Goal: Task Accomplishment & Management: Manage account settings

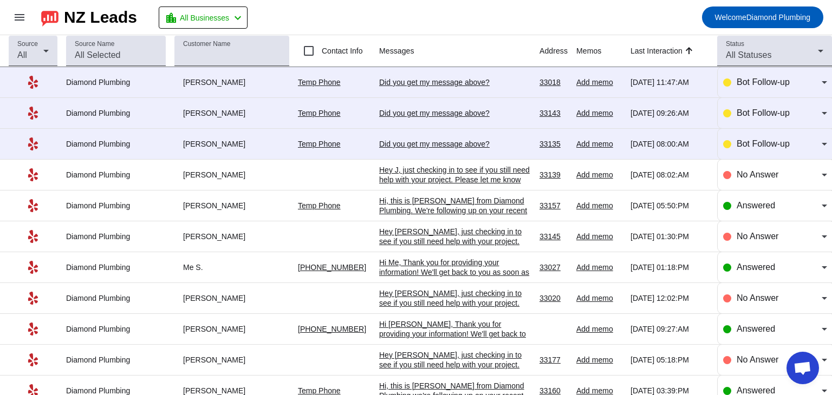
click at [451, 144] on div "Did you get my message above?​" at bounding box center [455, 144] width 152 height 10
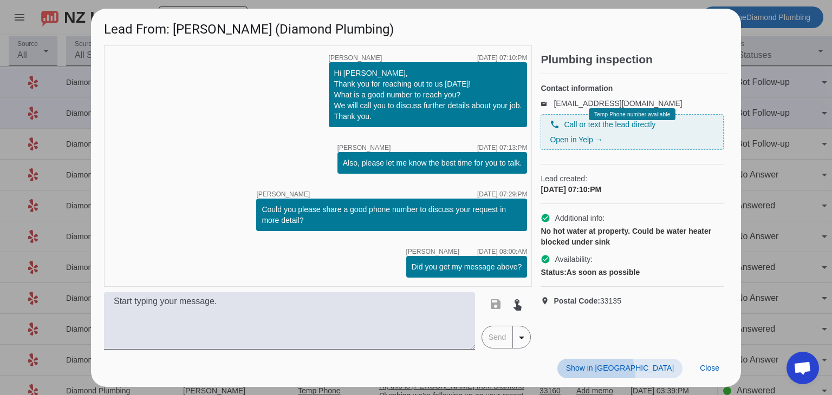
click at [658, 374] on span at bounding box center [619, 369] width 125 height 20
click at [247, 253] on div "timer close [PERSON_NAME] [DATE] 07:10:PM Hi [PERSON_NAME], Thank you for reach…" at bounding box center [318, 167] width 428 height 242
click at [713, 368] on span "Close" at bounding box center [710, 368] width 20 height 9
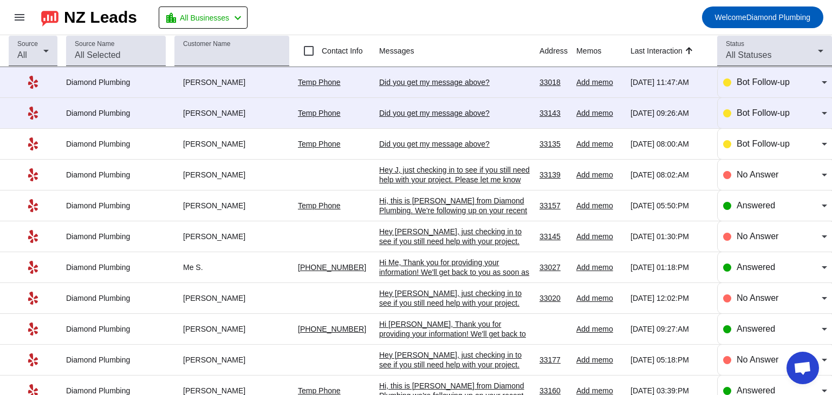
click at [321, 81] on link "Temp Phone" at bounding box center [319, 82] width 43 height 9
click at [499, 10] on mat-toolbar-row "menu NZ Leads location_city All Businesses chevron_left Welcome Diamond Plumbing" at bounding box center [416, 17] width 832 height 35
click at [418, 82] on div "Did you get my message above?​" at bounding box center [455, 82] width 152 height 10
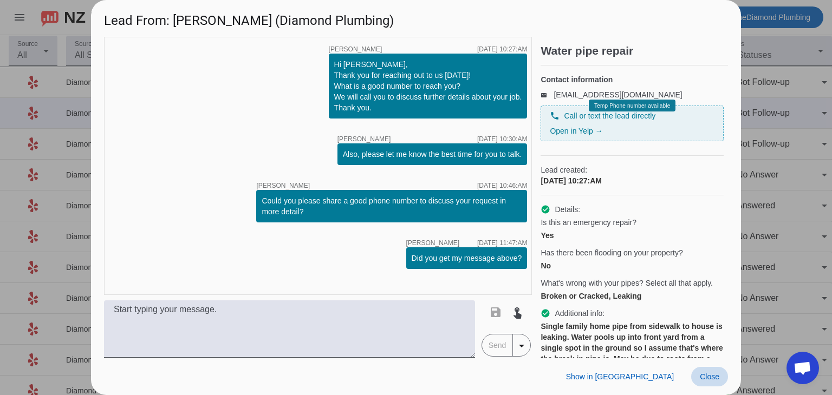
click at [702, 380] on span "Close" at bounding box center [710, 377] width 20 height 9
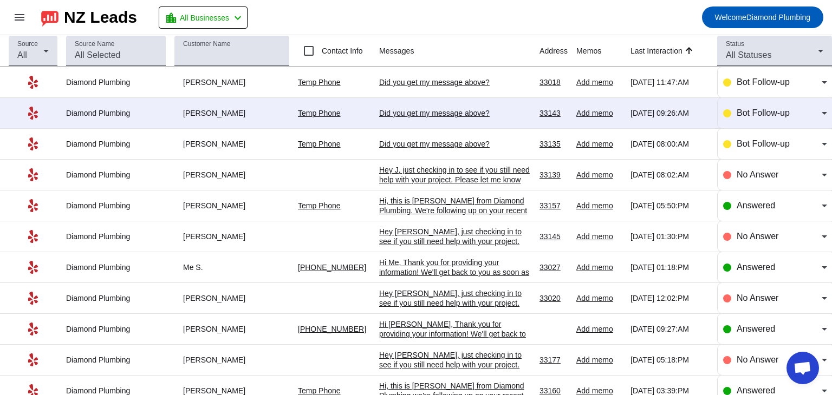
click at [347, 108] on div "Temp Phone" at bounding box center [334, 113] width 73 height 10
click at [513, 117] on div "Did you get my message above?​" at bounding box center [455, 113] width 152 height 10
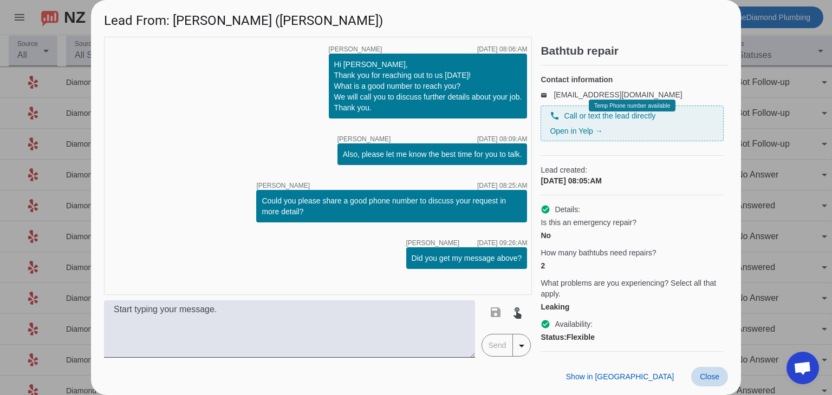
click at [712, 378] on span "Close" at bounding box center [710, 377] width 20 height 9
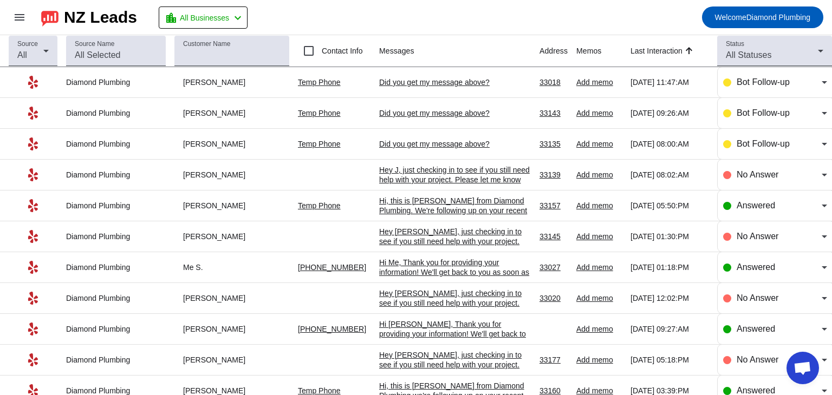
click at [322, 141] on link "Temp Phone" at bounding box center [319, 144] width 43 height 9
click at [427, 146] on div "Did you get my message above?​" at bounding box center [455, 144] width 152 height 10
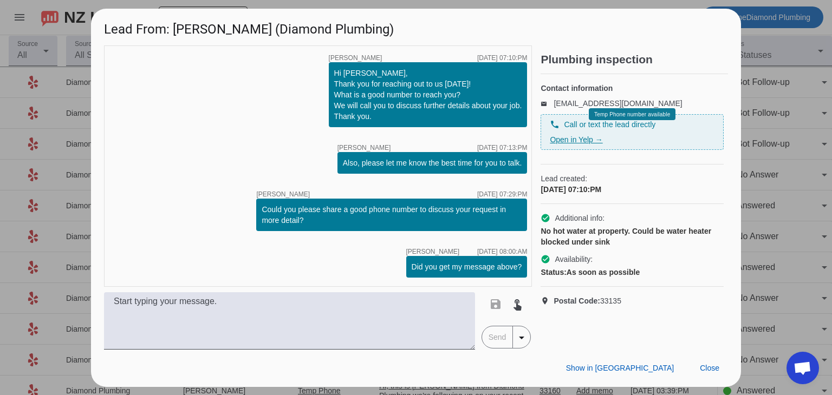
click at [578, 144] on link "Open in Yelp →" at bounding box center [576, 139] width 53 height 9
click at [178, 152] on div "timer close [PERSON_NAME] [DATE] 07:10:PM Hi [PERSON_NAME], Thank you for reach…" at bounding box center [318, 167] width 428 height 242
click at [715, 372] on span "Close" at bounding box center [710, 368] width 20 height 9
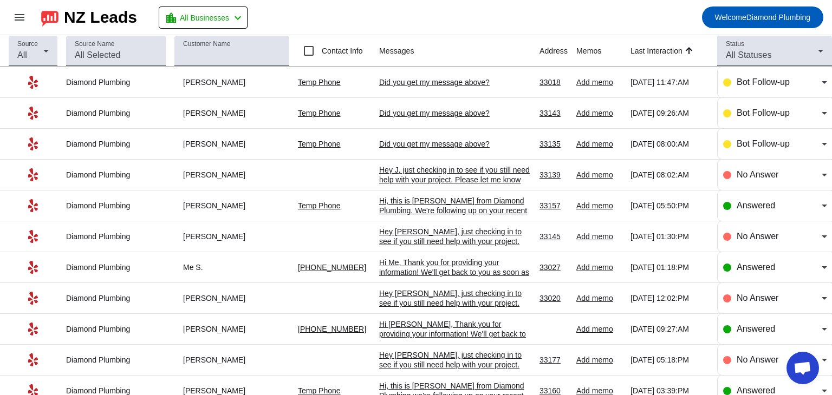
click at [438, 113] on div "Did you get my message above?​" at bounding box center [455, 113] width 152 height 10
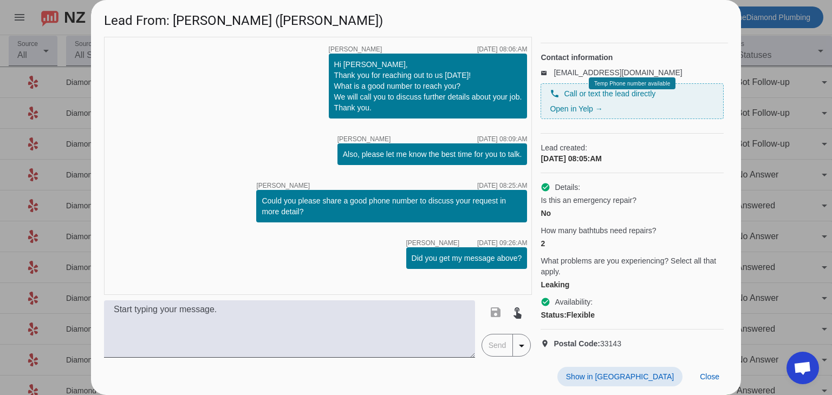
scroll to position [41, 0]
click at [711, 379] on span "Close" at bounding box center [710, 377] width 20 height 9
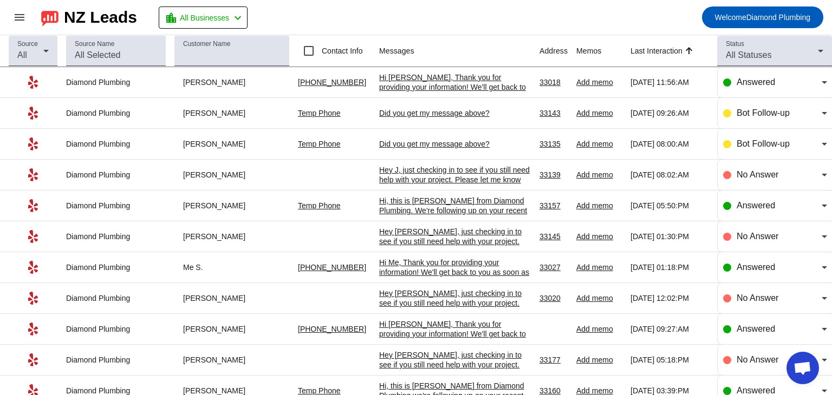
click at [409, 85] on div "Hi Daniel, Thank you for providing your information! We'll get back to you as s…" at bounding box center [455, 87] width 152 height 29
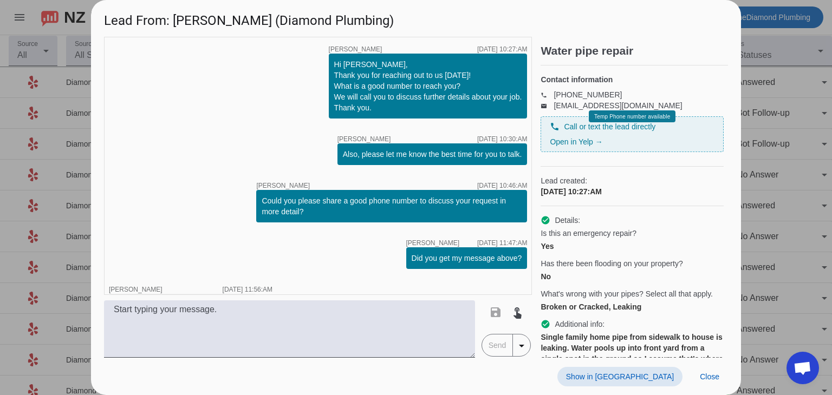
scroll to position [108, 0]
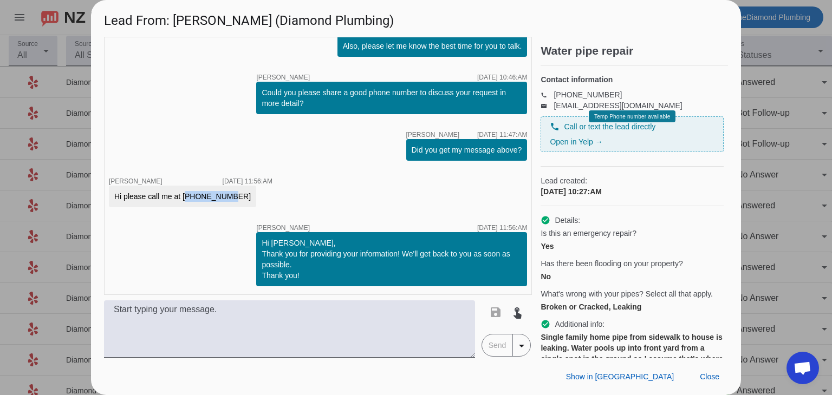
drag, startPoint x: 184, startPoint y: 194, endPoint x: 227, endPoint y: 197, distance: 42.9
click at [227, 197] on div "Hi please call me at 7868777450" at bounding box center [182, 196] width 137 height 11
copy div "7868777450"
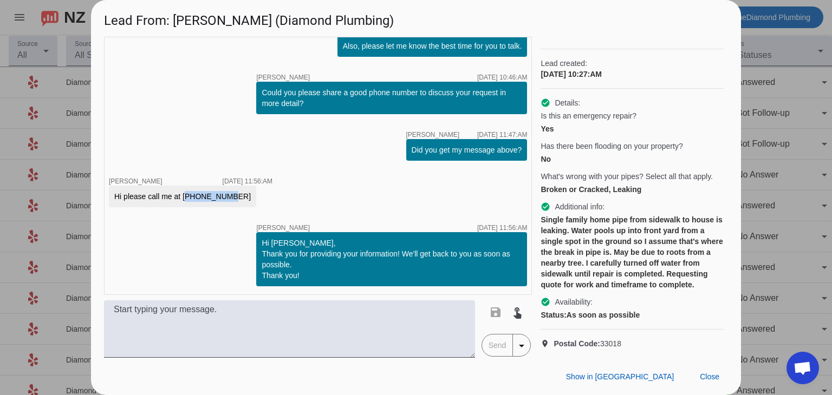
scroll to position [158, 0]
drag, startPoint x: 177, startPoint y: 17, endPoint x: 225, endPoint y: 25, distance: 48.9
click at [225, 25] on h1 "Lead From: Daniel P. (Diamond Plumbing)" at bounding box center [416, 18] width 650 height 36
copy h1 "[PERSON_NAME]"
click at [637, 24] on h1 "Lead From: Daniel P. (Diamond Plumbing)" at bounding box center [416, 18] width 650 height 36
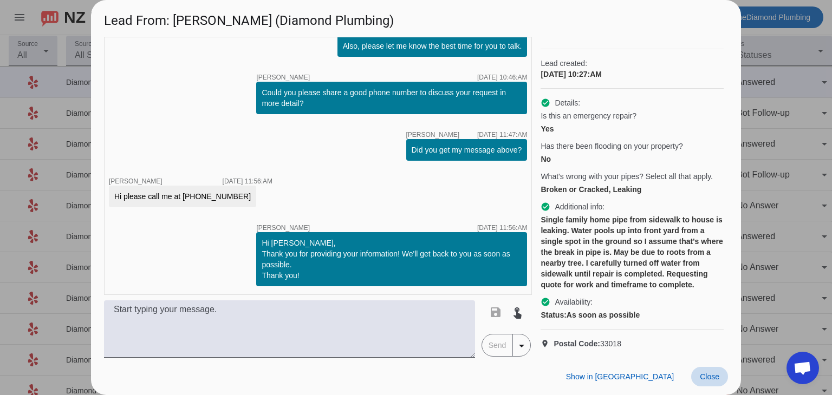
click at [699, 369] on span at bounding box center [709, 377] width 37 height 20
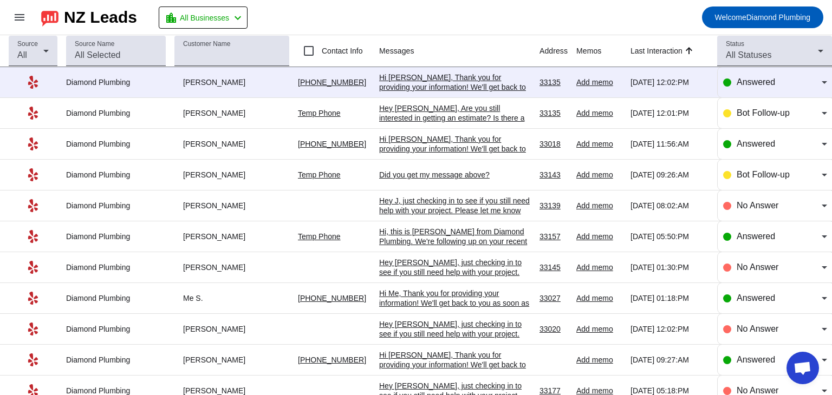
click at [444, 81] on div "Hi Fabian, Thank you for providing your information! We'll get back to you as s…" at bounding box center [455, 87] width 152 height 29
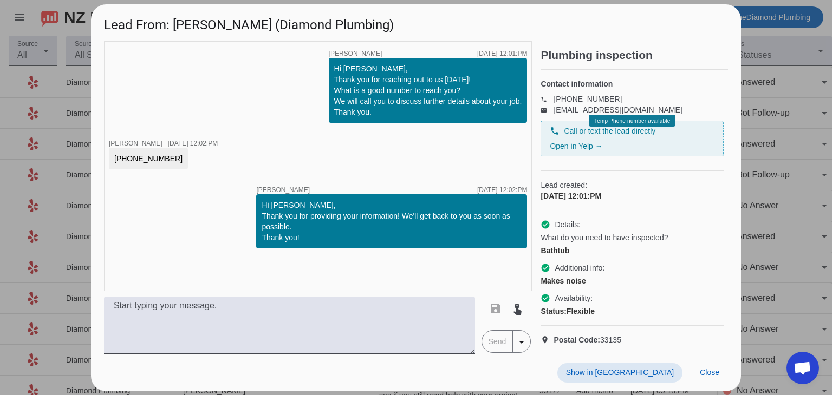
scroll to position [0, 0]
drag, startPoint x: 158, startPoint y: 157, endPoint x: 116, endPoint y: 154, distance: 41.8
click at [113, 154] on div "305 4964682" at bounding box center [148, 159] width 79 height 22
copy div "305 4964682"
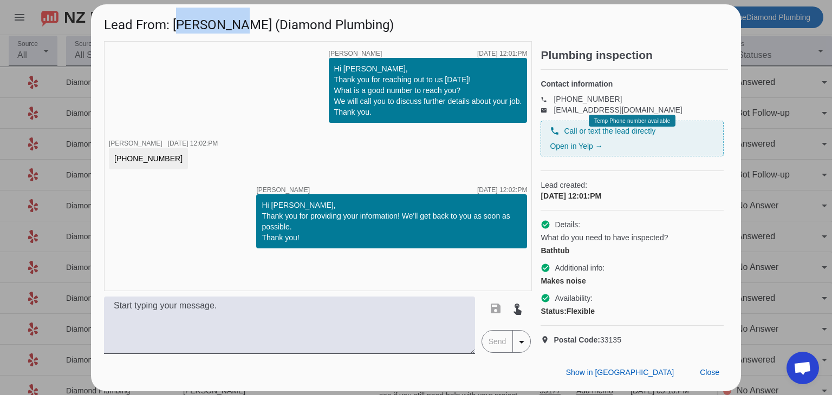
drag, startPoint x: 176, startPoint y: 17, endPoint x: 228, endPoint y: 22, distance: 51.7
click at [228, 22] on h1 "Lead From: Fabian G. (Diamond Plumbing)" at bounding box center [416, 22] width 650 height 36
copy h1 "Fabian G."
click at [604, 18] on h1 "Lead From: Fabian G. (Diamond Plumbing)" at bounding box center [416, 22] width 650 height 36
click at [714, 377] on span "Close" at bounding box center [710, 372] width 20 height 9
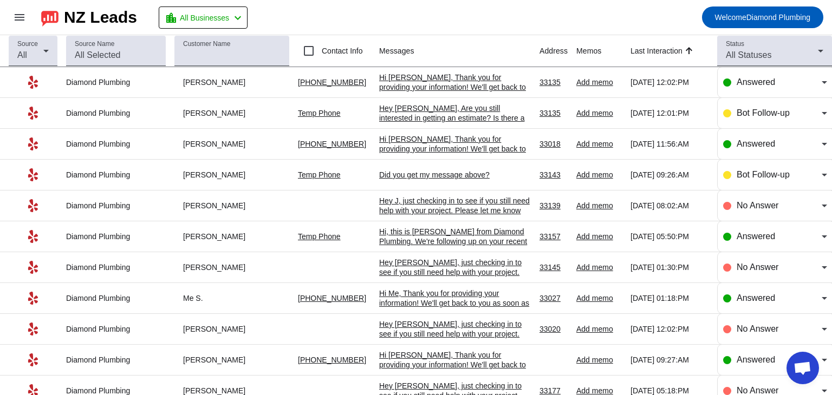
click at [430, 20] on mat-toolbar-row "menu NZ Leads location_city All Businesses chevron_left Welcome Diamond Plumbing" at bounding box center [416, 17] width 832 height 35
click at [434, 13] on mat-toolbar-row "menu NZ Leads location_city All Businesses chevron_left Welcome Diamond Plumbing" at bounding box center [416, 17] width 832 height 35
